Goal: Check status: Check status

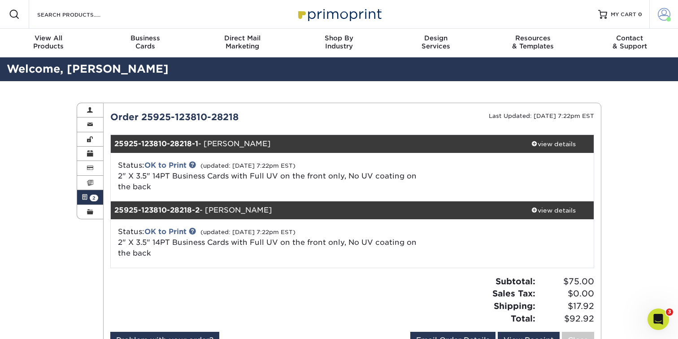
click at [669, 13] on span at bounding box center [664, 14] width 13 height 13
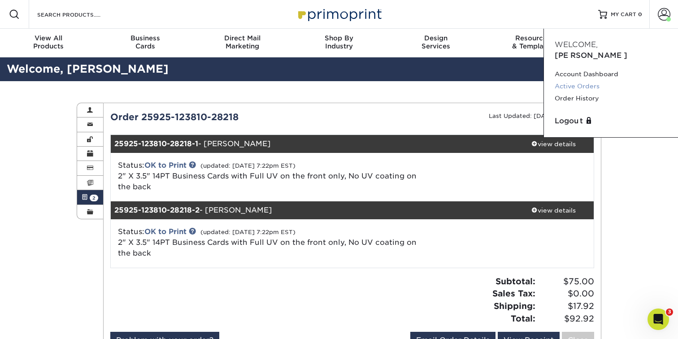
click at [575, 80] on link "Active Orders" at bounding box center [610, 86] width 113 height 12
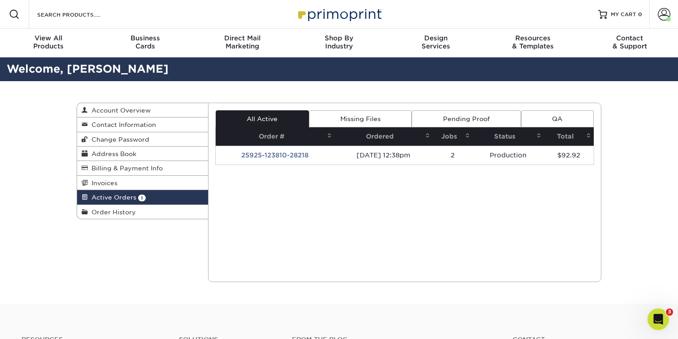
click at [478, 116] on link "Pending Proof" at bounding box center [465, 118] width 109 height 17
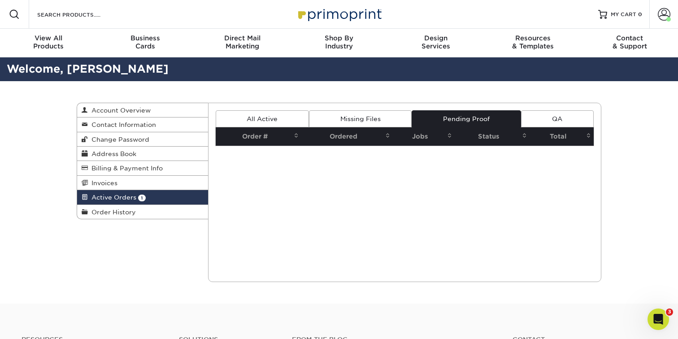
click at [374, 118] on link "Missing Files" at bounding box center [360, 118] width 103 height 17
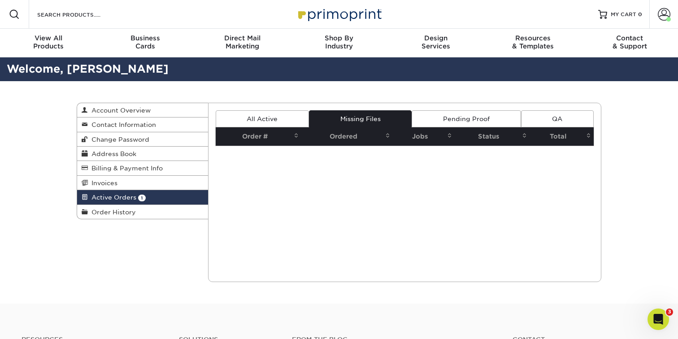
click at [271, 114] on link "All Active" at bounding box center [262, 118] width 93 height 17
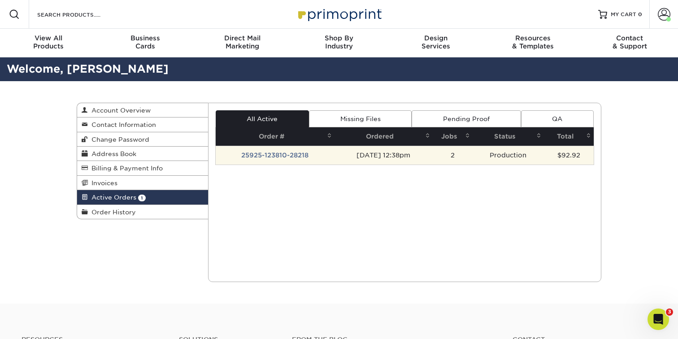
click at [268, 155] on td "25925-123810-28218" at bounding box center [275, 155] width 119 height 19
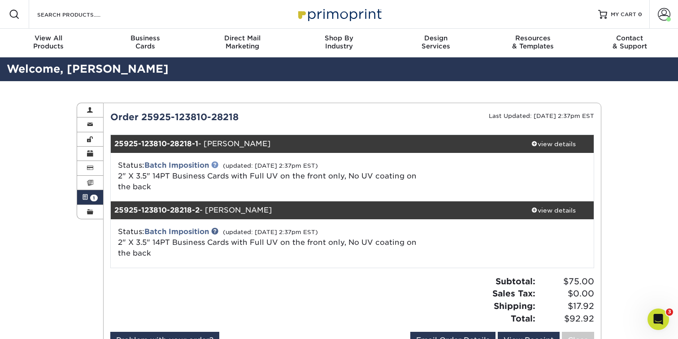
click at [217, 163] on link at bounding box center [214, 164] width 7 height 7
click at [92, 122] on span at bounding box center [90, 124] width 6 height 7
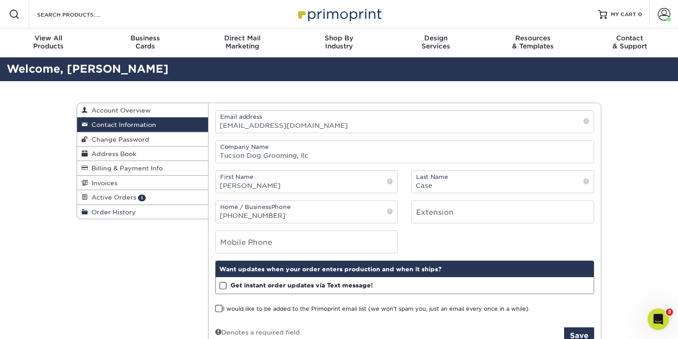
click at [103, 210] on span "Order History" at bounding box center [112, 211] width 48 height 7
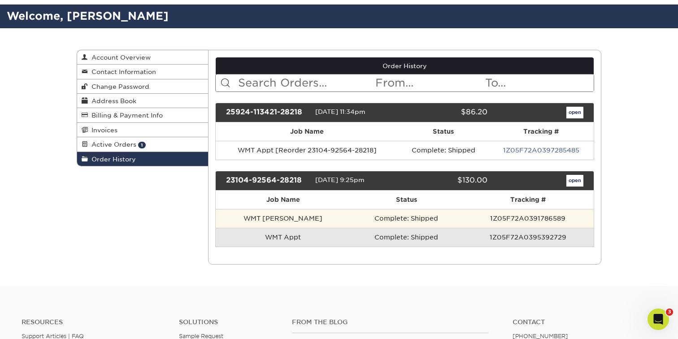
scroll to position [68, 0]
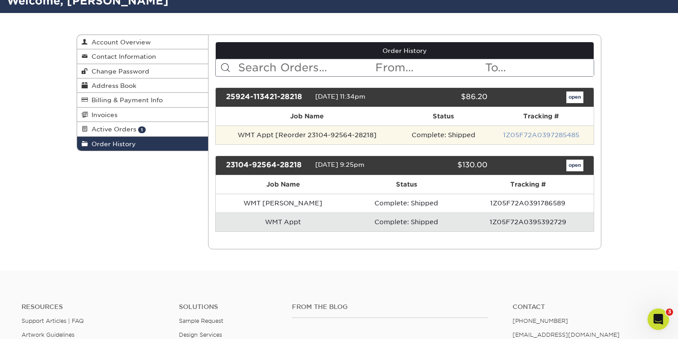
click at [567, 136] on link "1Z05F72A0397285485" at bounding box center [541, 134] width 76 height 7
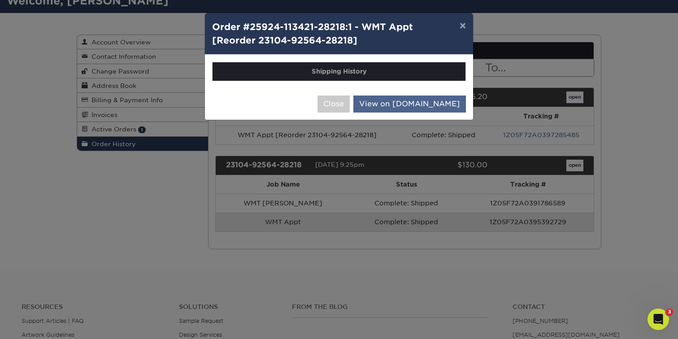
click at [417, 106] on link "View on UPS.com" at bounding box center [409, 103] width 113 height 17
